Goal: Check status: Check status

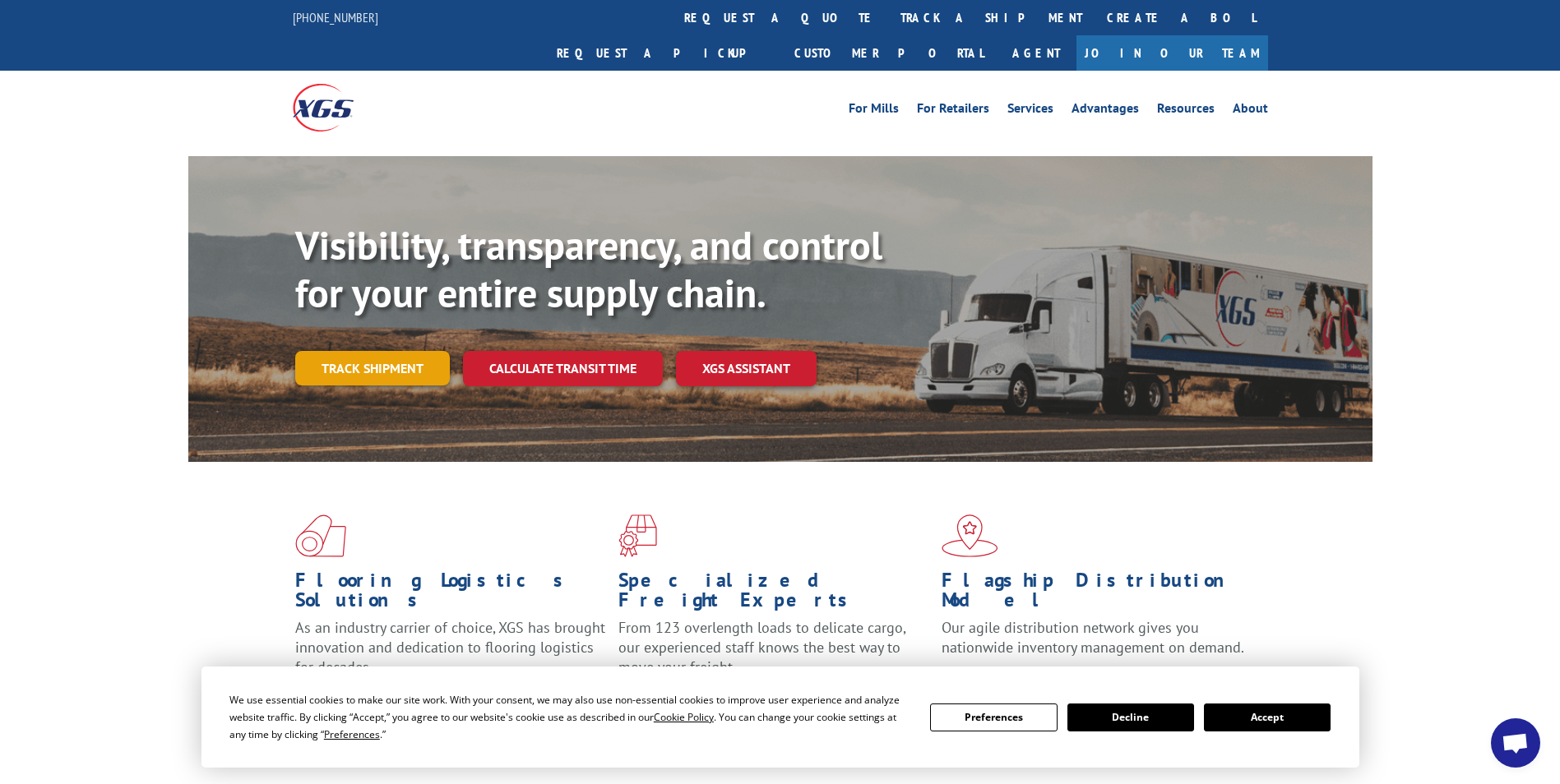
click at [412, 351] on link "Track shipment" at bounding box center [372, 368] width 154 height 35
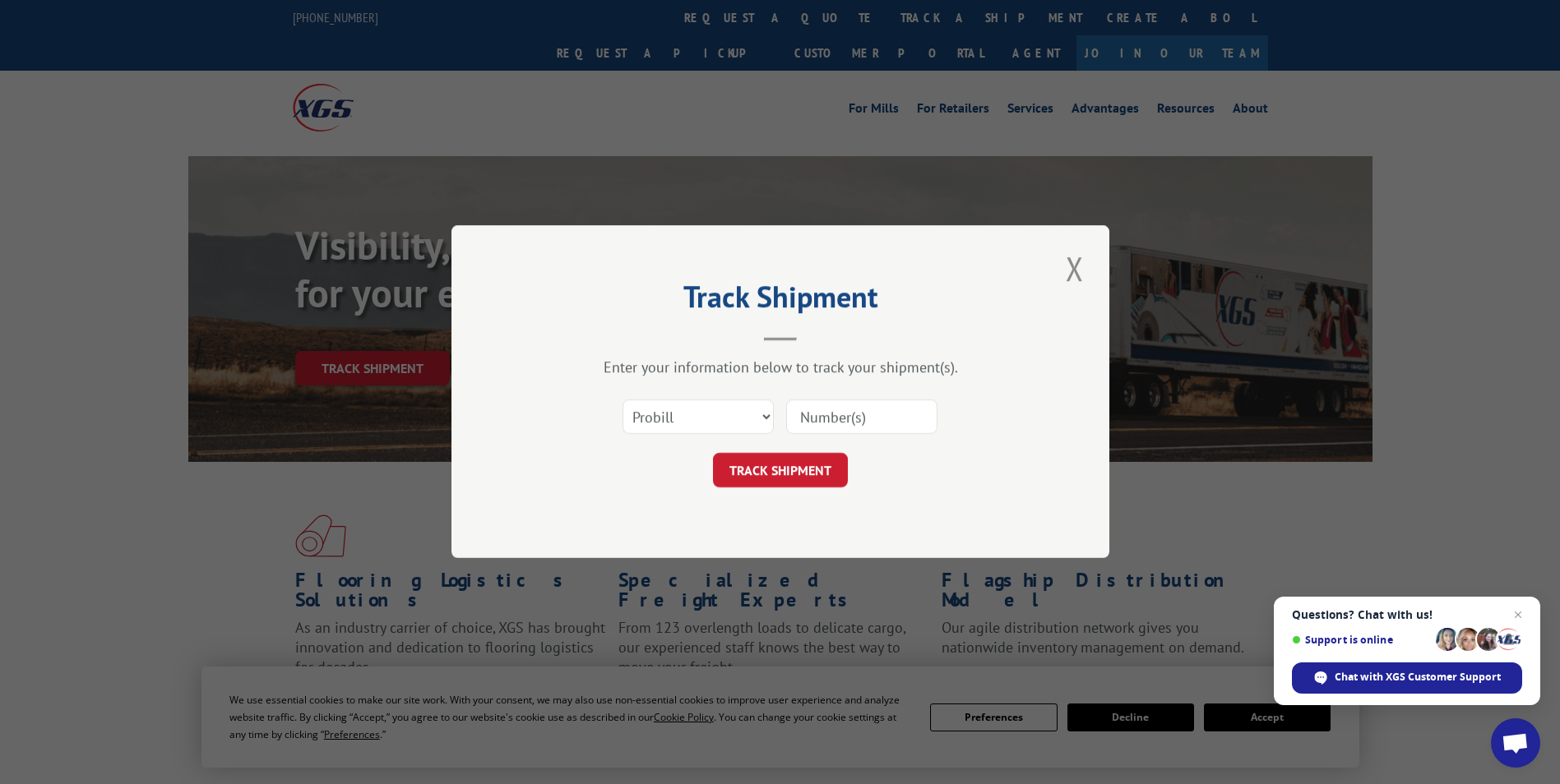
click at [871, 419] on input at bounding box center [862, 418] width 152 height 35
paste input "17462963"
type input "17462963"
click at [811, 482] on button "TRACK SHIPMENT" at bounding box center [780, 470] width 134 height 35
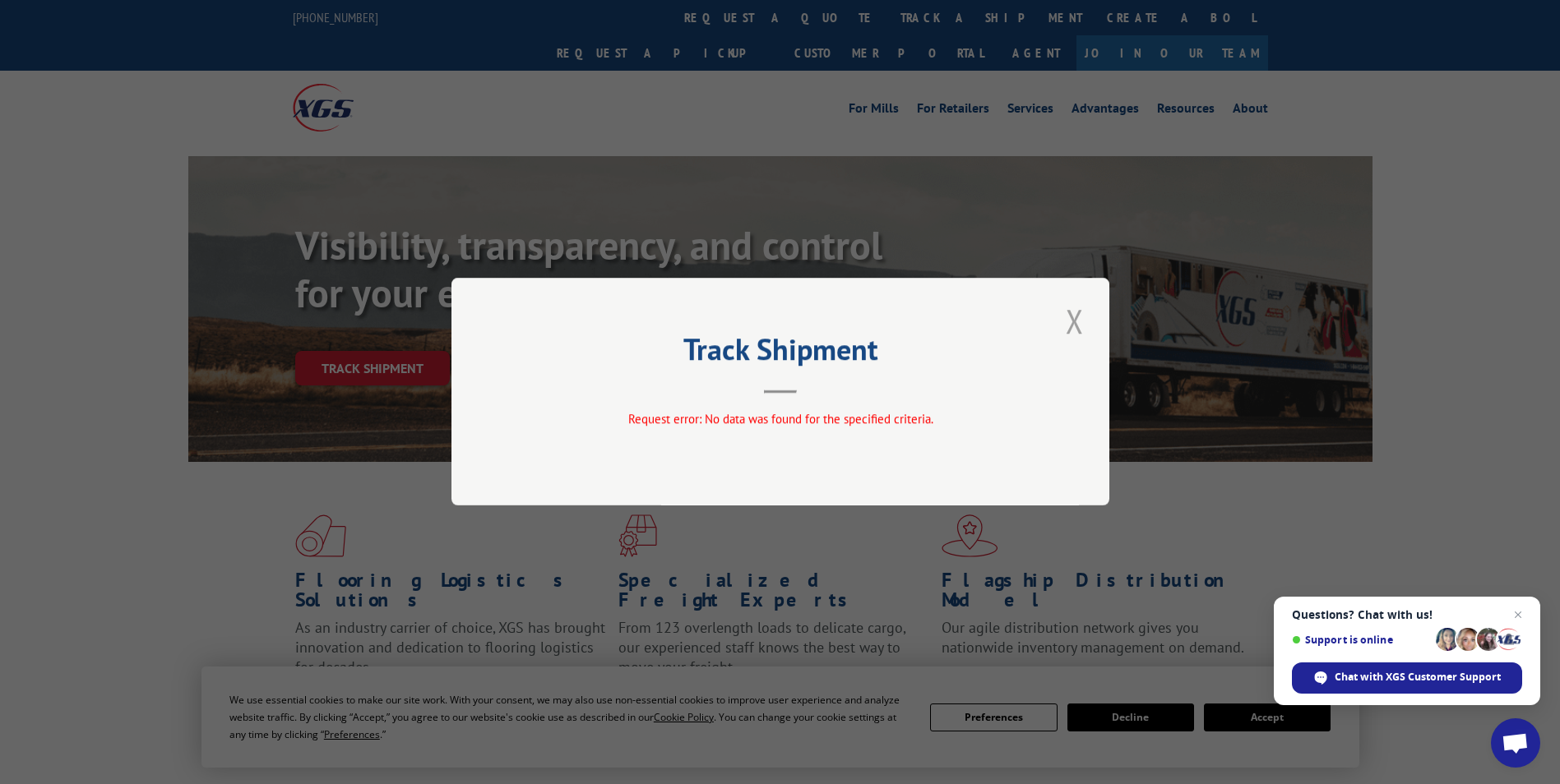
click at [1072, 335] on button "Close modal" at bounding box center [1074, 321] width 28 height 45
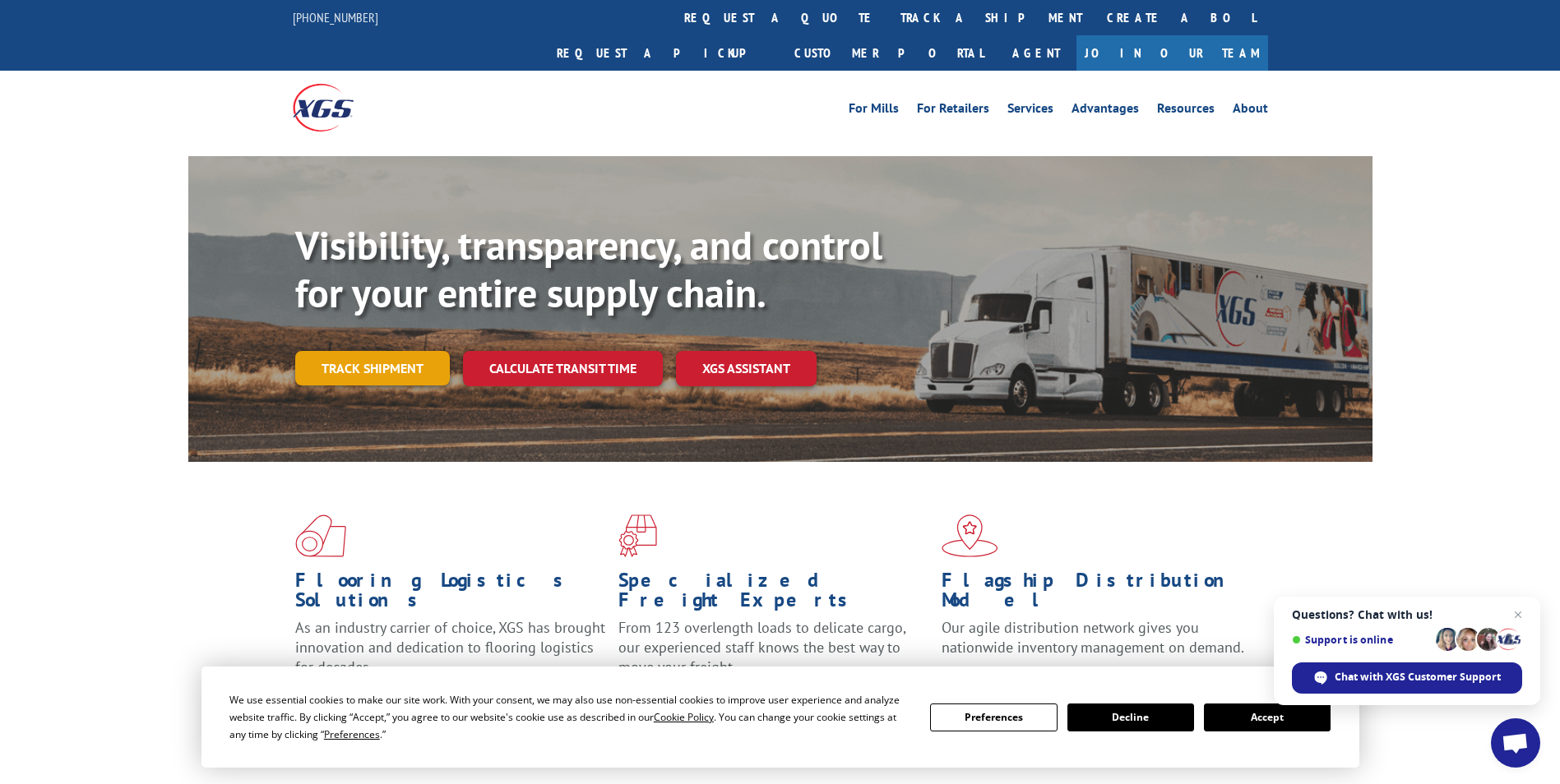
click at [371, 351] on link "Track shipment" at bounding box center [372, 368] width 154 height 35
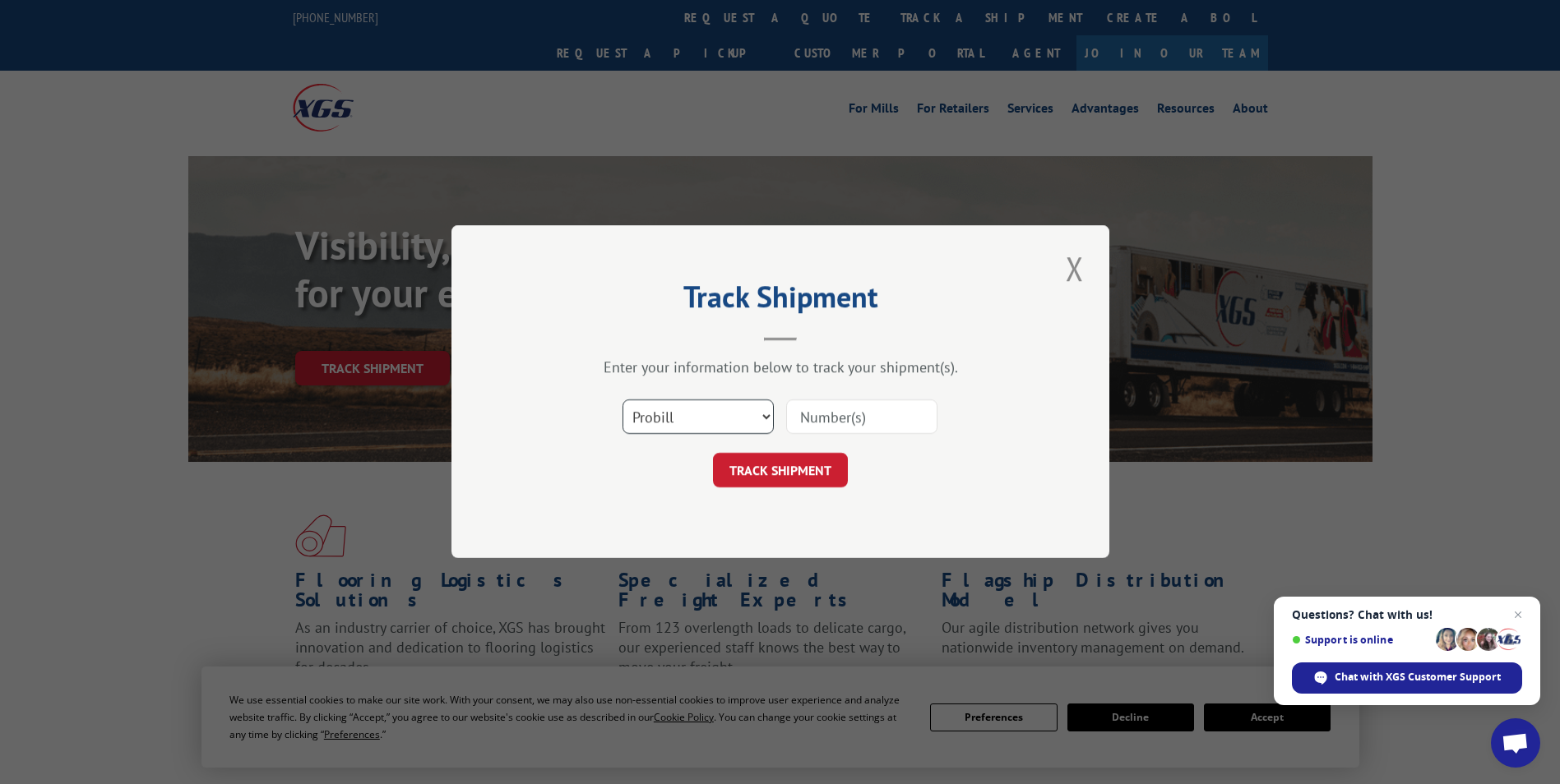
click at [762, 419] on select "Select category... Probill BOL PO" at bounding box center [698, 418] width 152 height 35
select select "bol"
click at [622, 401] on select "Select category... Probill BOL PO" at bounding box center [698, 418] width 152 height 35
paste input "17462963"
type input "17462963"
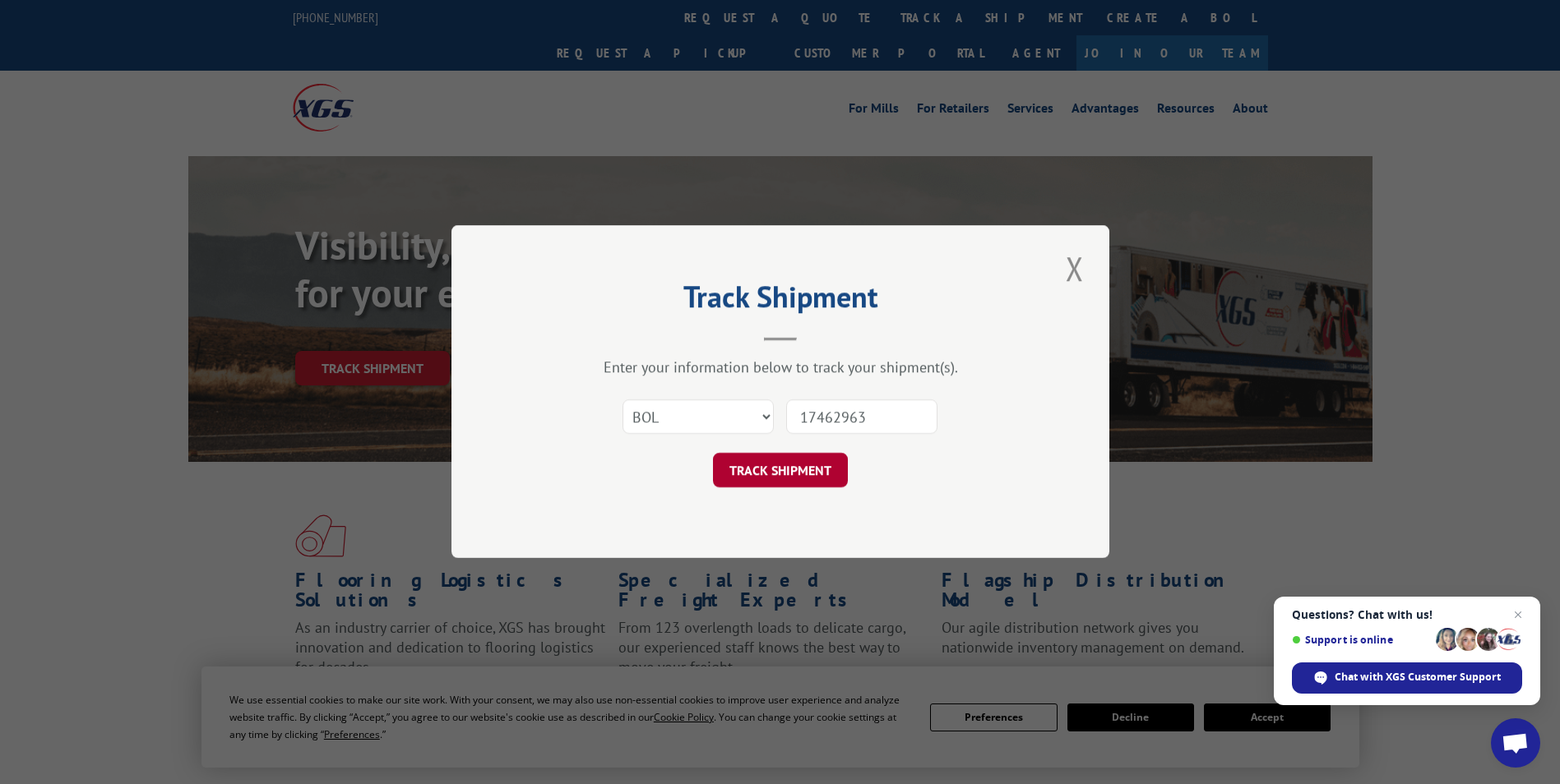
click at [798, 475] on button "TRACK SHIPMENT" at bounding box center [780, 470] width 134 height 35
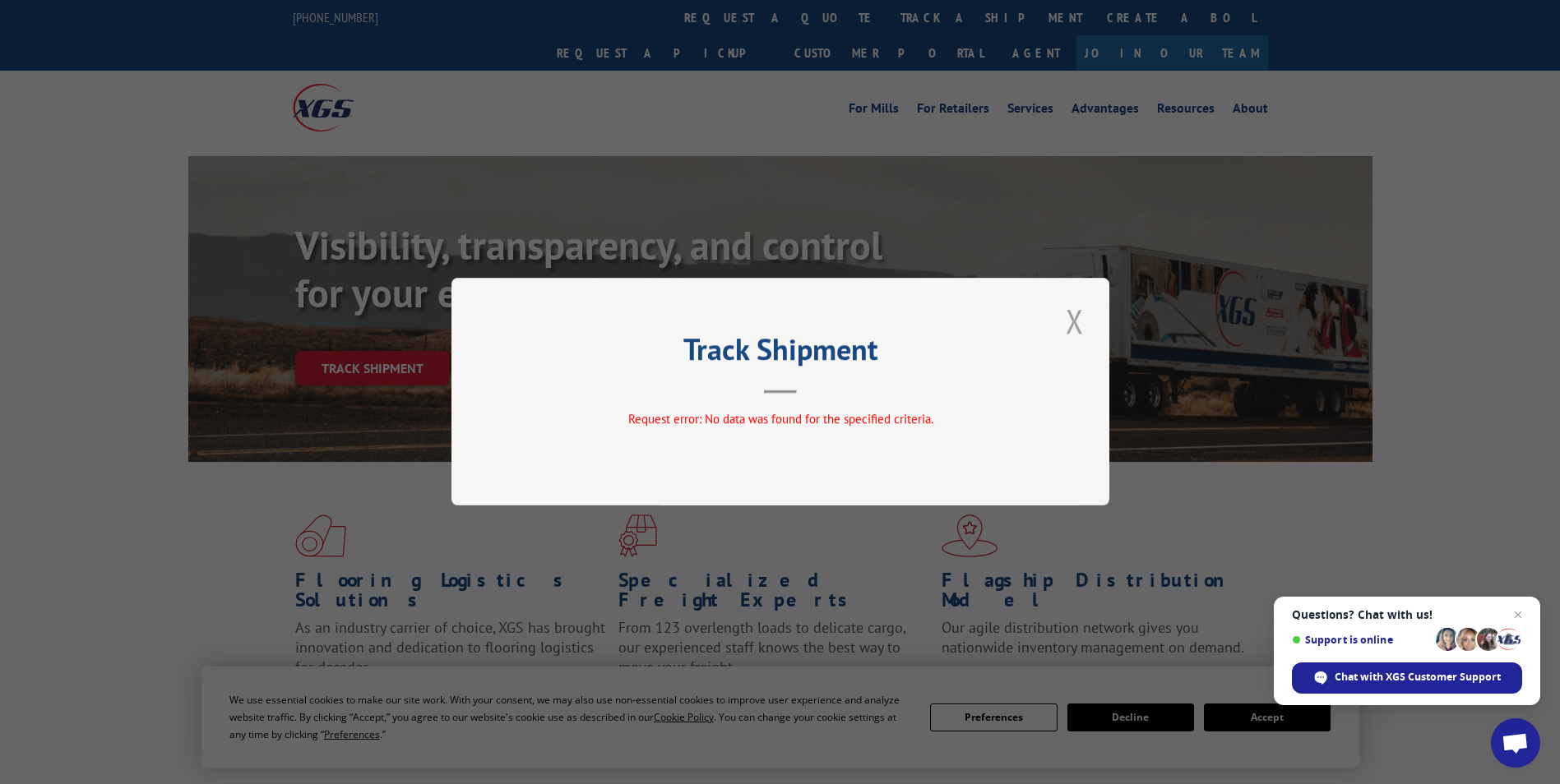
click at [1070, 327] on button "Close modal" at bounding box center [1074, 321] width 28 height 45
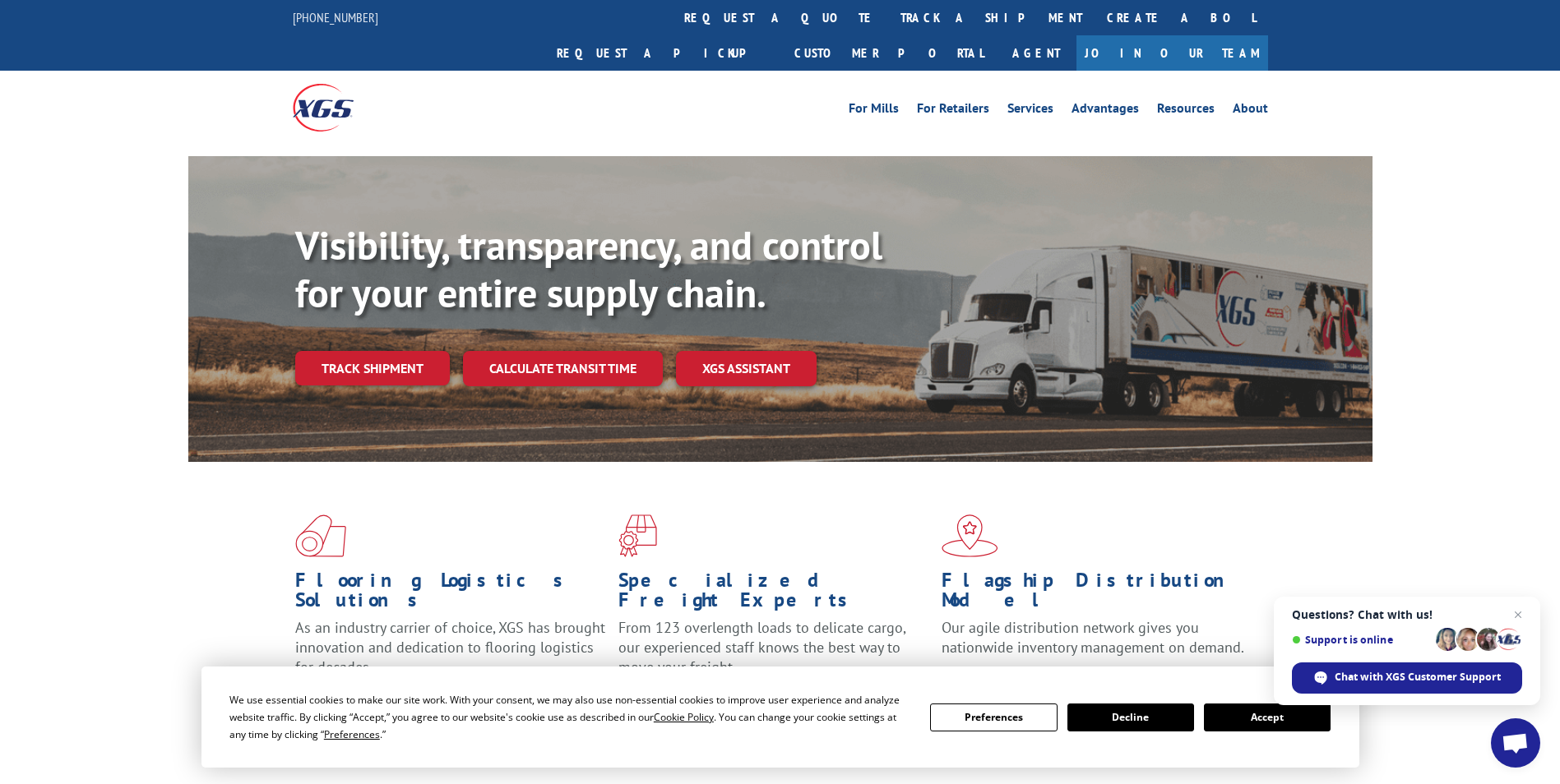
drag, startPoint x: 338, startPoint y: 323, endPoint x: 462, endPoint y: 333, distance: 124.4
click at [338, 351] on link "Track shipment" at bounding box center [372, 368] width 154 height 35
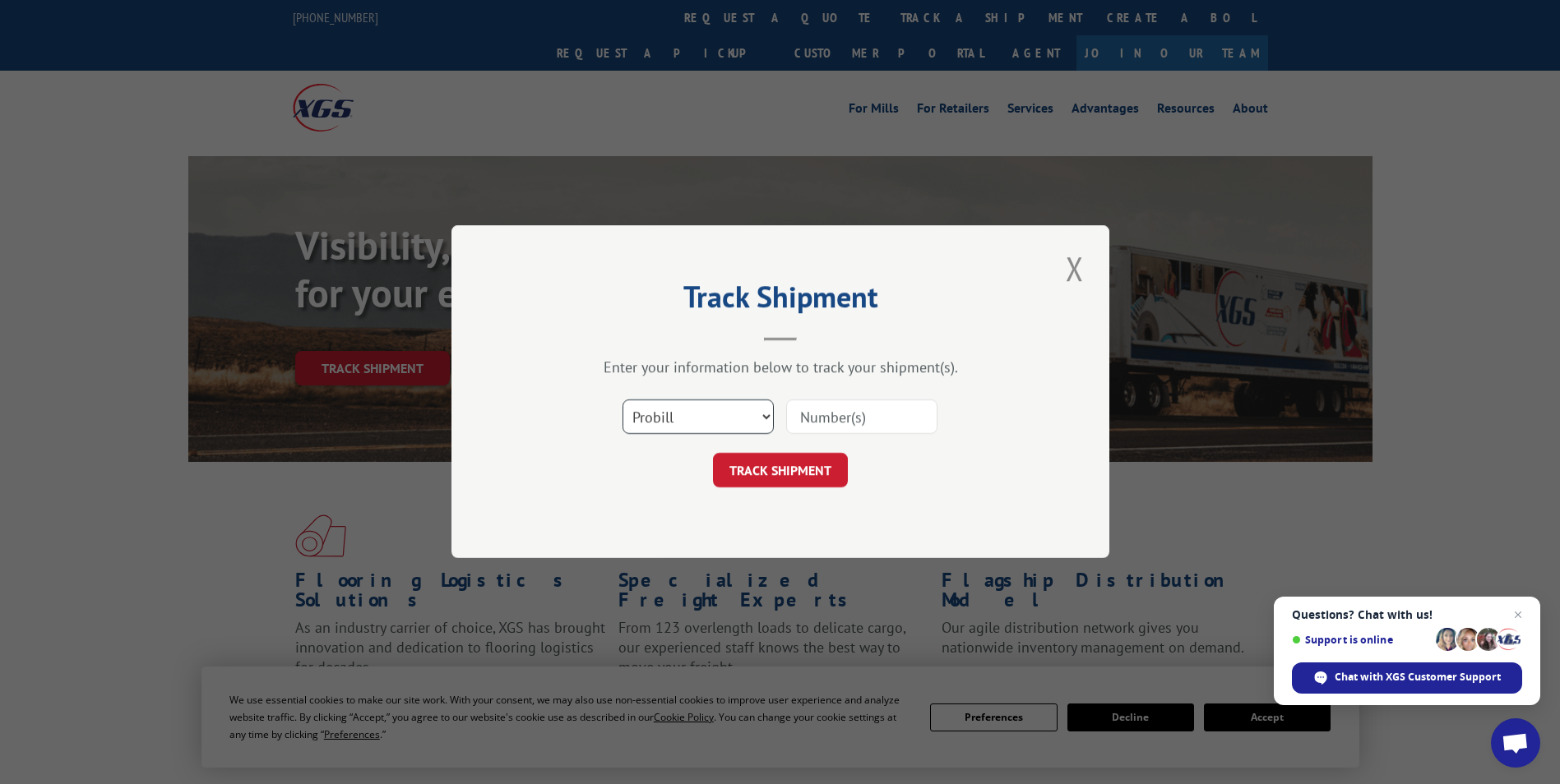
click at [740, 413] on select "Select category... Probill BOL PO" at bounding box center [698, 418] width 152 height 35
click at [622, 401] on select "Select category... Probill BOL PO" at bounding box center [698, 418] width 152 height 35
paste input "17462963"
type input "17462963"
click at [805, 464] on button "TRACK SHIPMENT" at bounding box center [780, 470] width 134 height 35
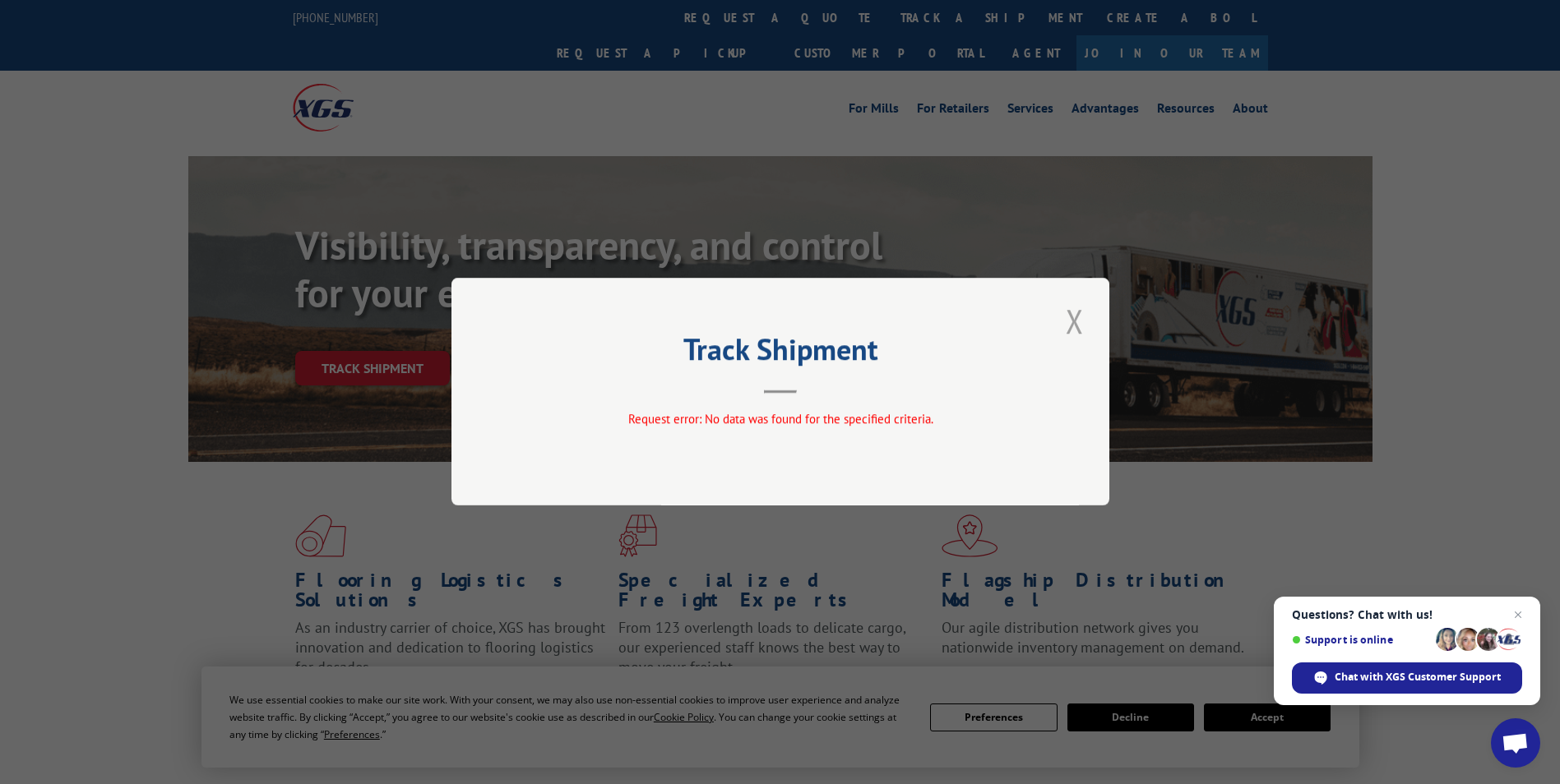
click at [1070, 320] on button "Close modal" at bounding box center [1074, 321] width 28 height 45
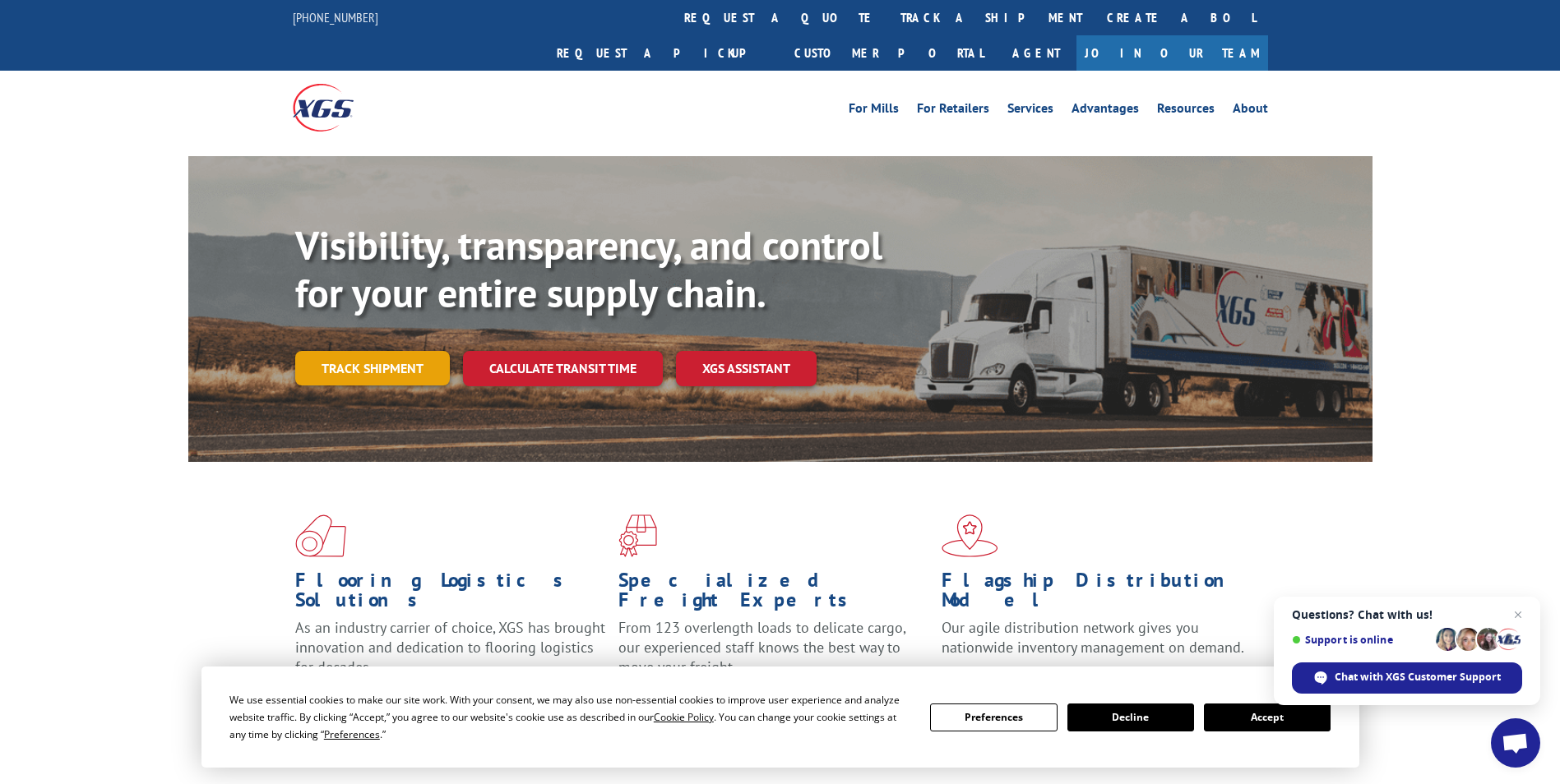
click at [374, 351] on link "Track shipment" at bounding box center [372, 368] width 154 height 35
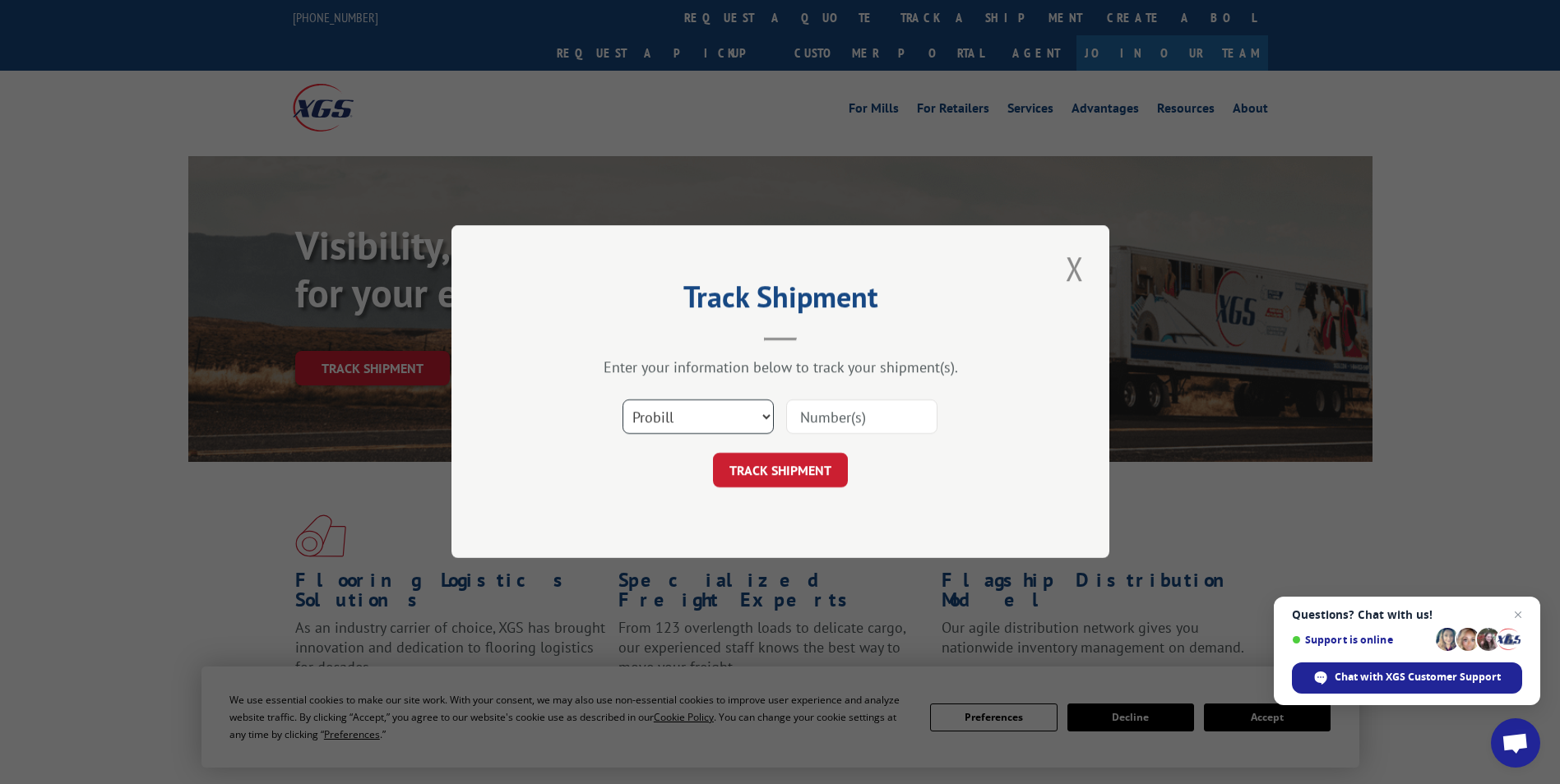
click at [682, 419] on select "Select category... Probill BOL PO" at bounding box center [698, 418] width 152 height 35
select select "bol"
click at [622, 401] on select "Select category... Probill BOL PO" at bounding box center [698, 418] width 152 height 35
paste input "5958009"
type input "5958009"
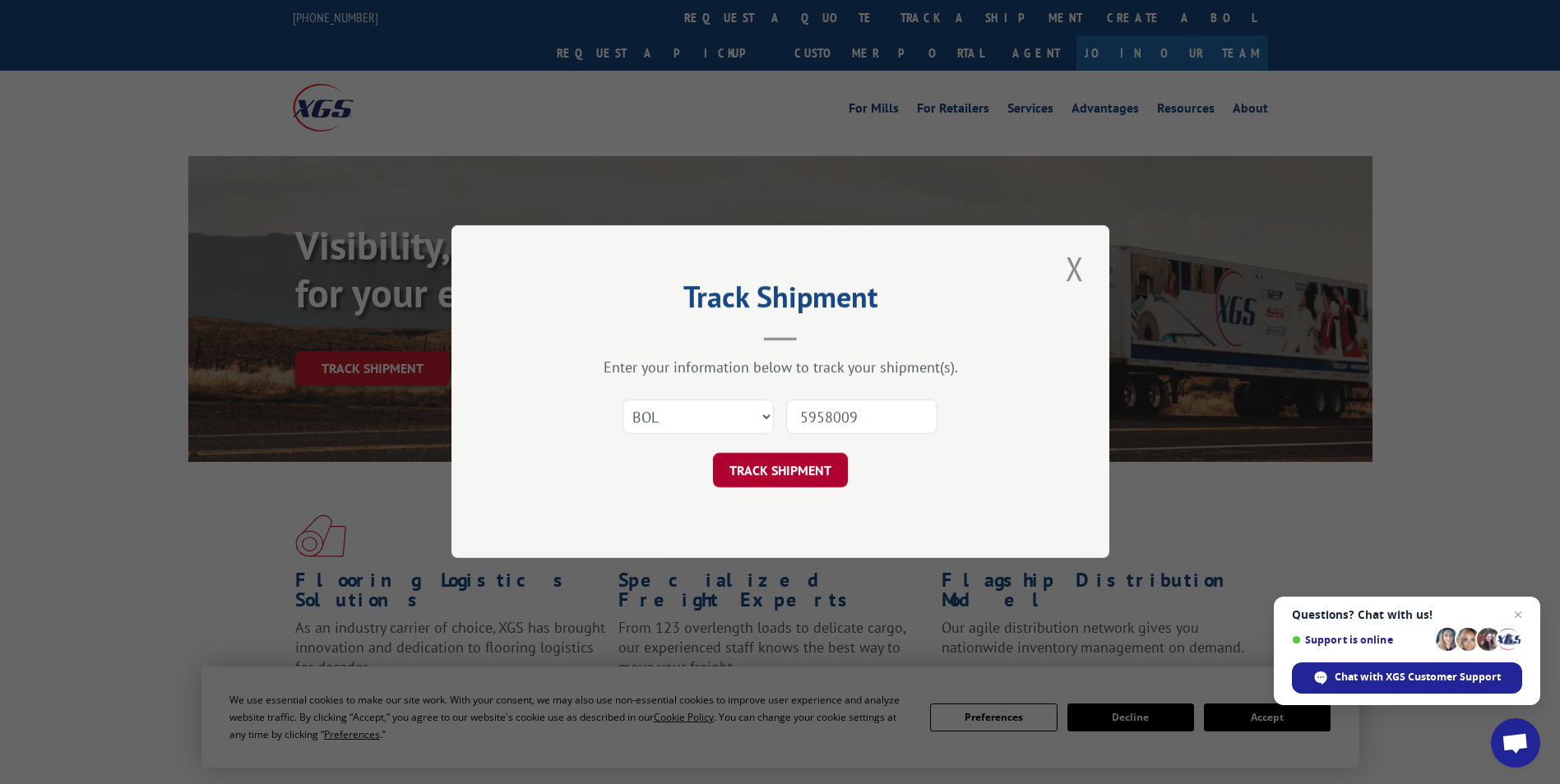
click at [812, 470] on button "TRACK SHIPMENT" at bounding box center [780, 470] width 134 height 35
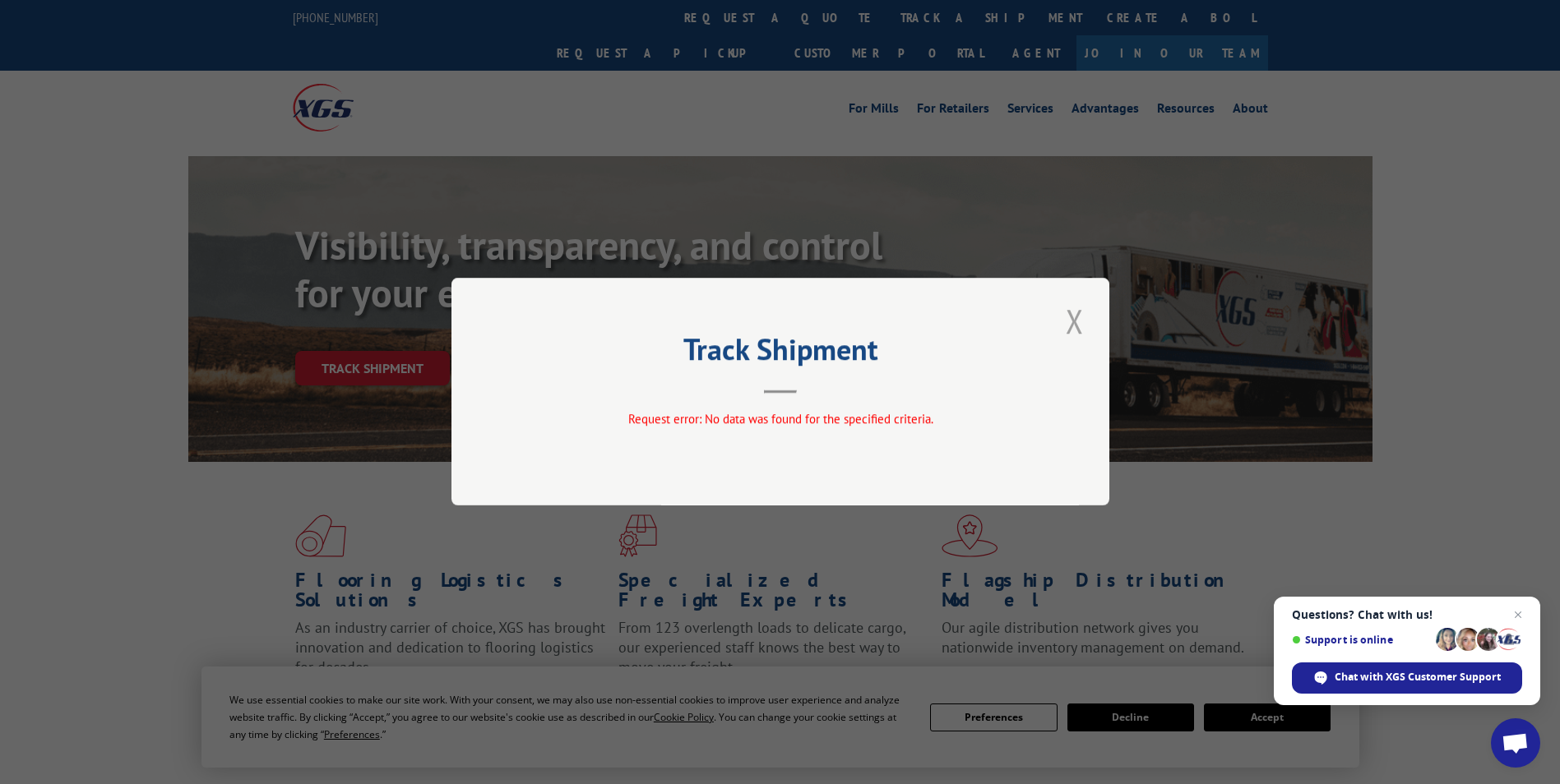
click at [1071, 322] on button "Close modal" at bounding box center [1074, 321] width 28 height 45
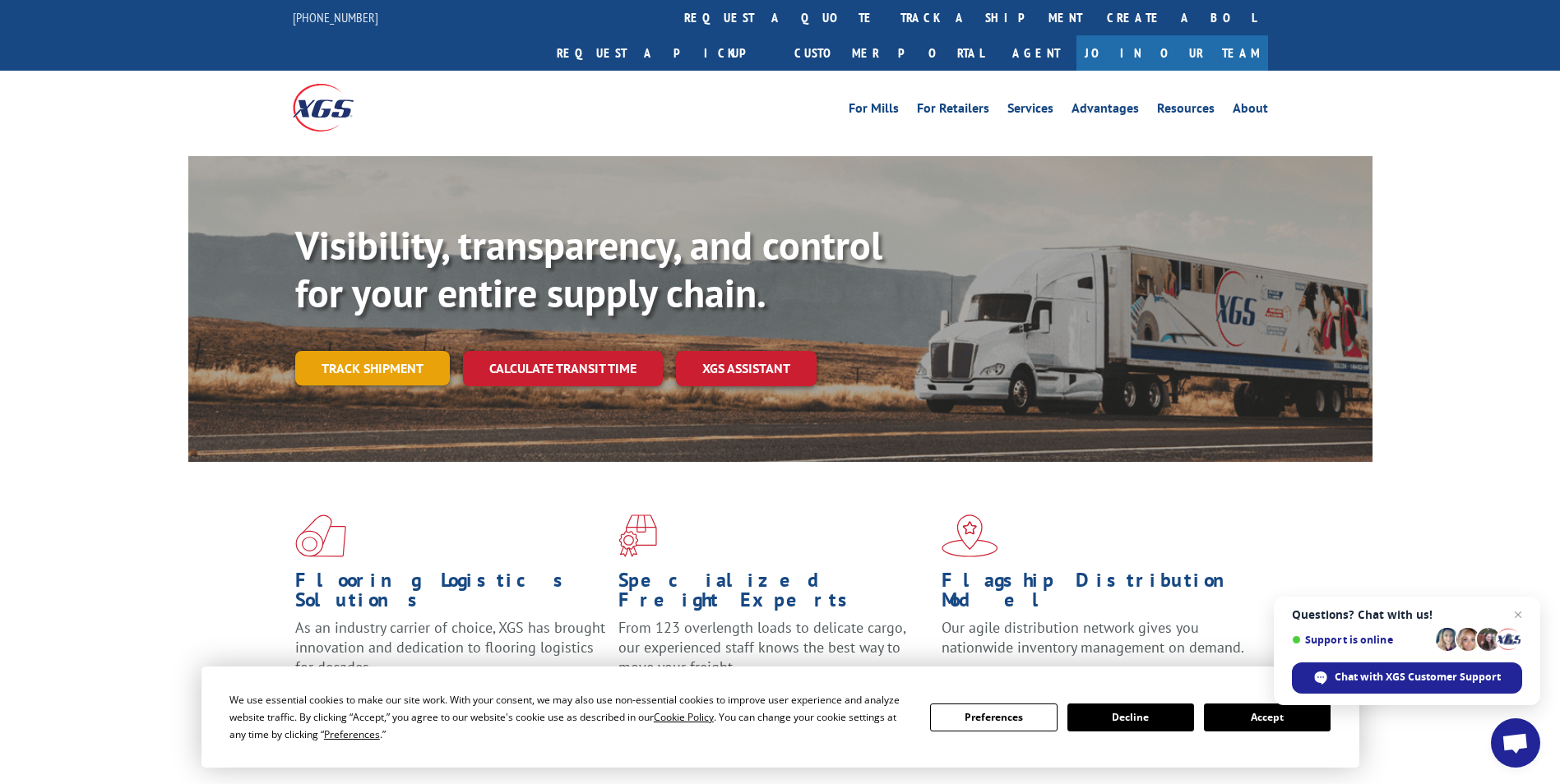
click at [386, 351] on link "Track shipment" at bounding box center [372, 368] width 154 height 35
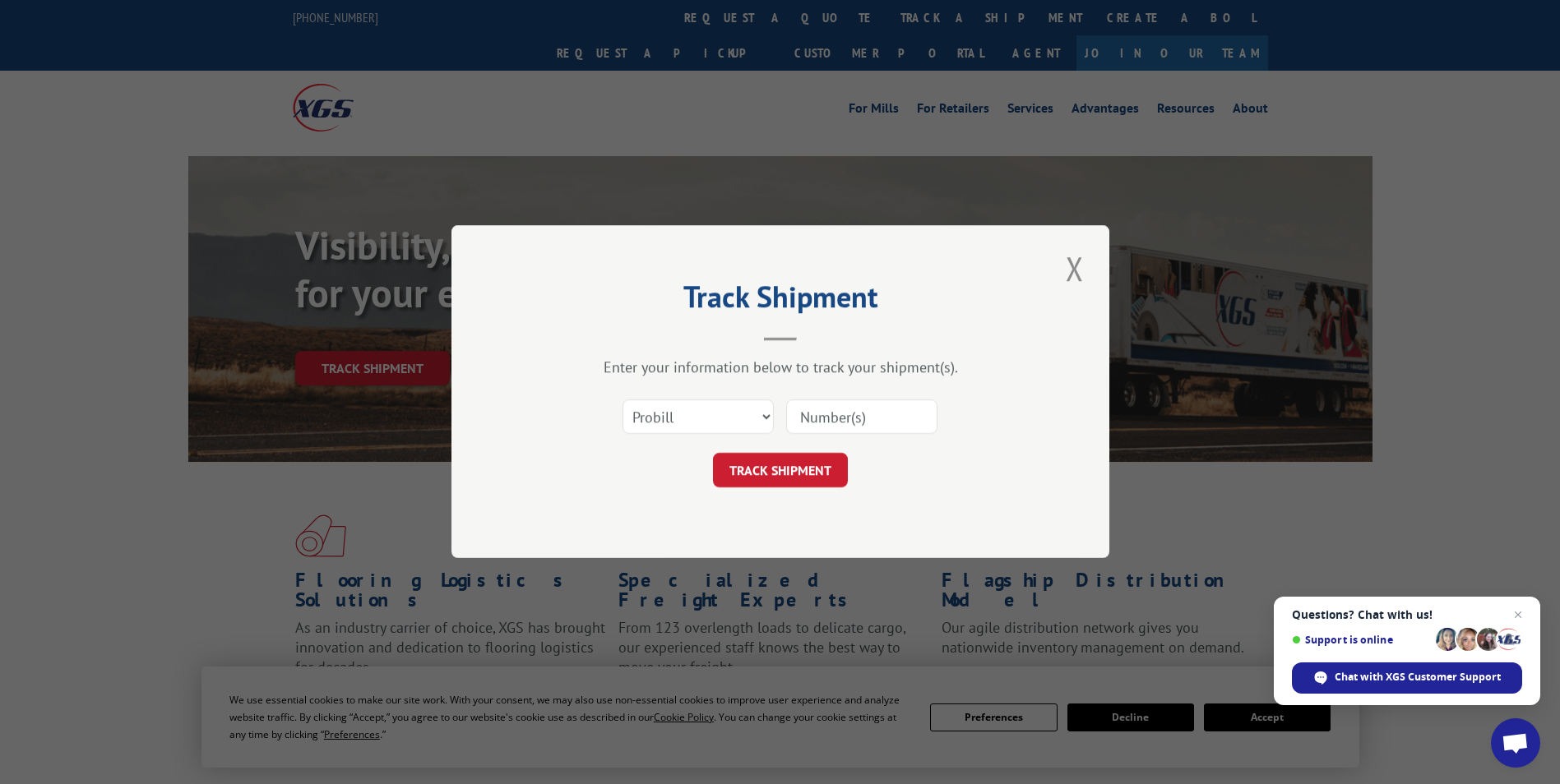
click at [860, 414] on input at bounding box center [862, 418] width 152 height 35
type input "17462963"
click button "TRACK SHIPMENT" at bounding box center [780, 470] width 134 height 35
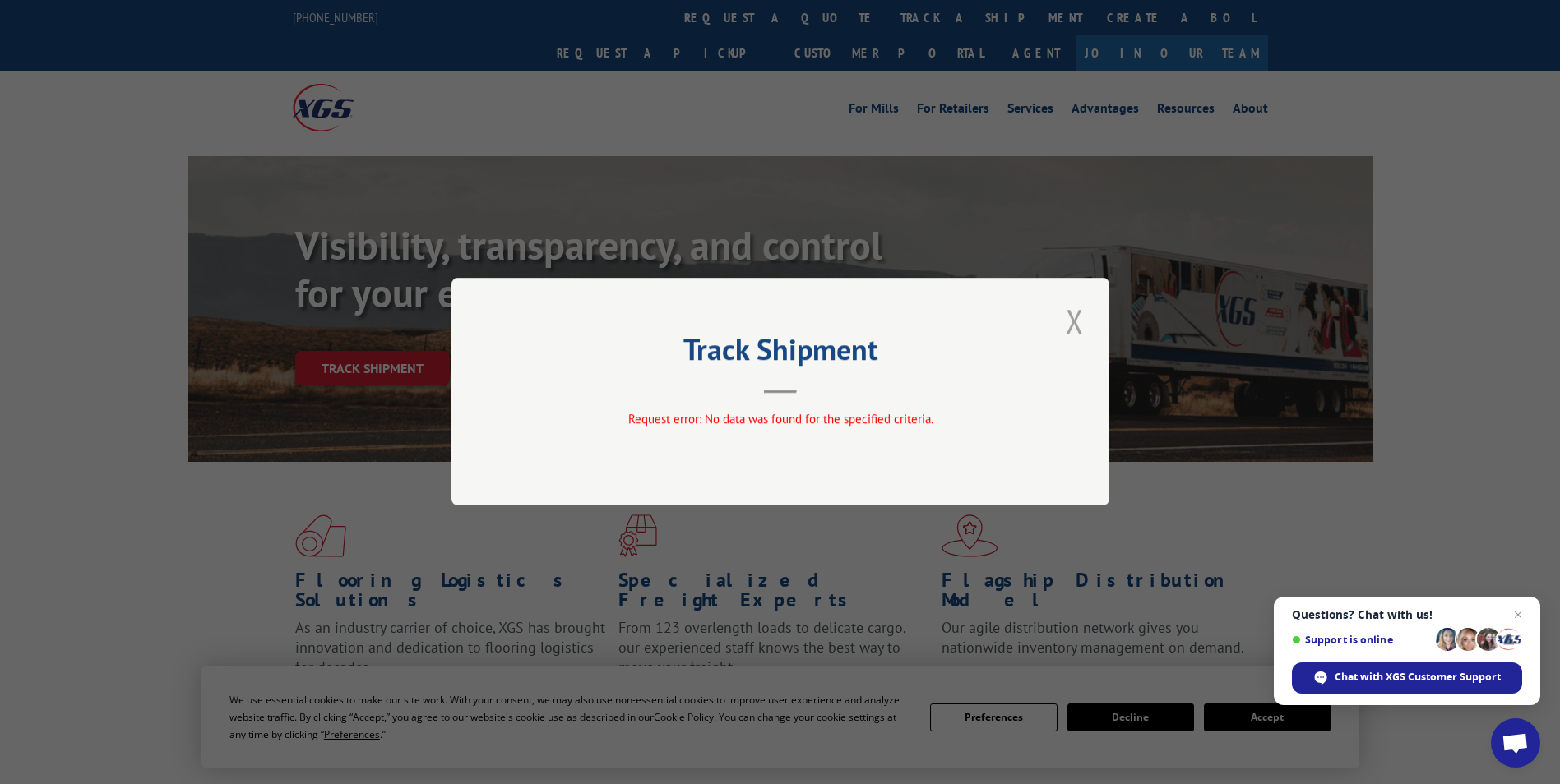
click at [1072, 321] on button "Close modal" at bounding box center [1074, 321] width 28 height 45
